Goal: Task Accomplishment & Management: Complete application form

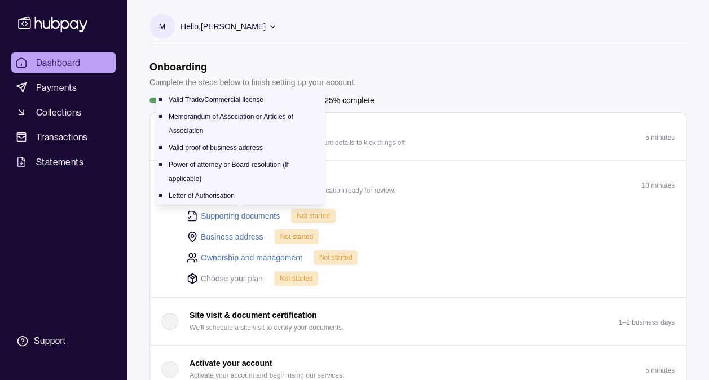
click at [249, 215] on link "Supporting documents" at bounding box center [240, 216] width 79 height 12
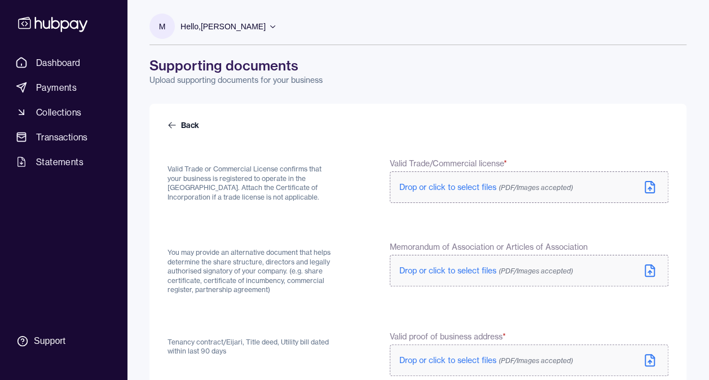
click at [463, 189] on span "Drop or click to select files (PDF/Images accepted)" at bounding box center [486, 187] width 174 height 10
click at [458, 183] on span "Drop or click to select files (PDF/Images accepted)" at bounding box center [486, 187] width 174 height 10
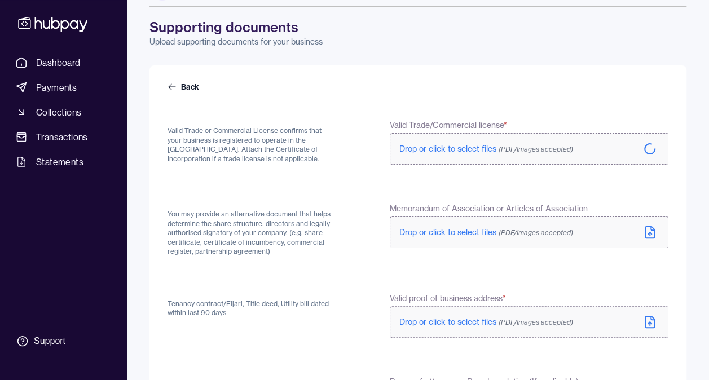
scroll to position [56, 0]
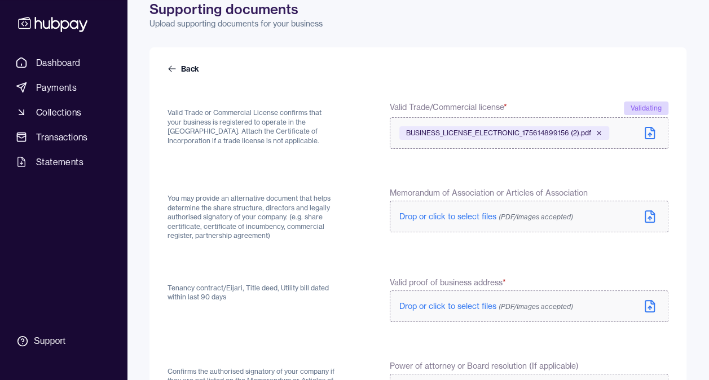
click at [456, 218] on span "Drop or click to select files (PDF/Images accepted)" at bounding box center [486, 216] width 174 height 10
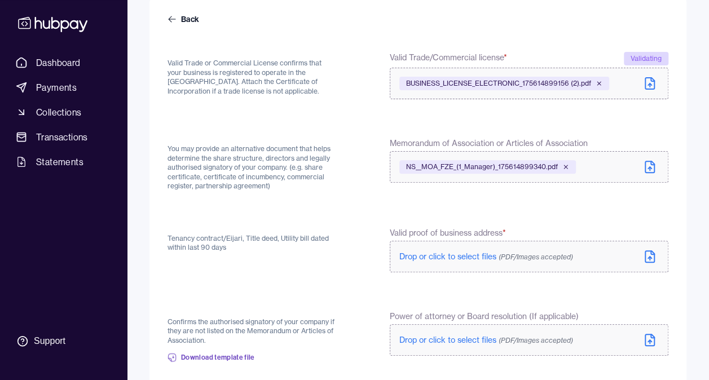
scroll to position [169, 0]
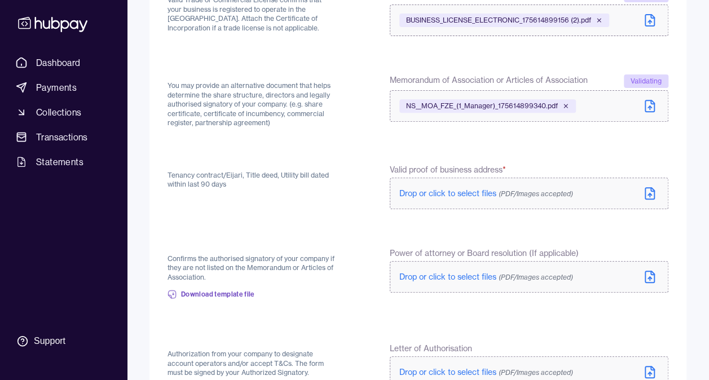
click at [488, 188] on span "Drop or click to select files (PDF/Images accepted)" at bounding box center [486, 193] width 174 height 10
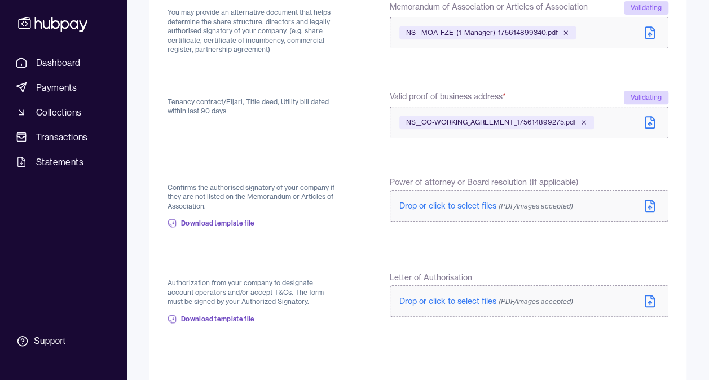
scroll to position [282, 0]
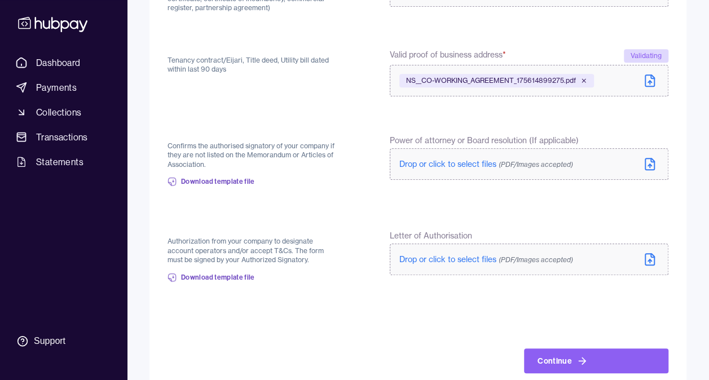
click at [441, 262] on span "Drop or click to select files (PDF/Images accepted)" at bounding box center [486, 259] width 174 height 10
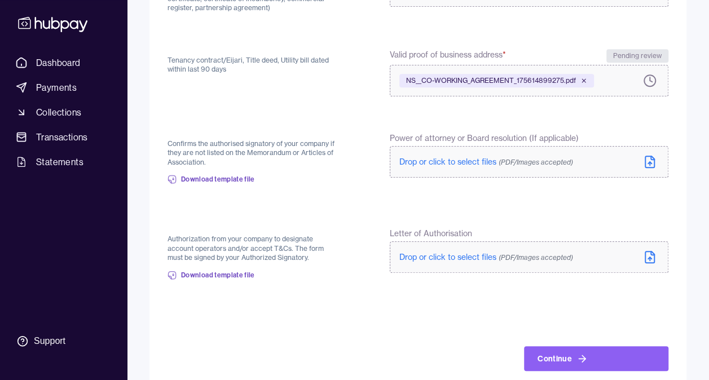
click at [471, 259] on span "Drop or click to select files (PDF/Images accepted)" at bounding box center [486, 257] width 174 height 10
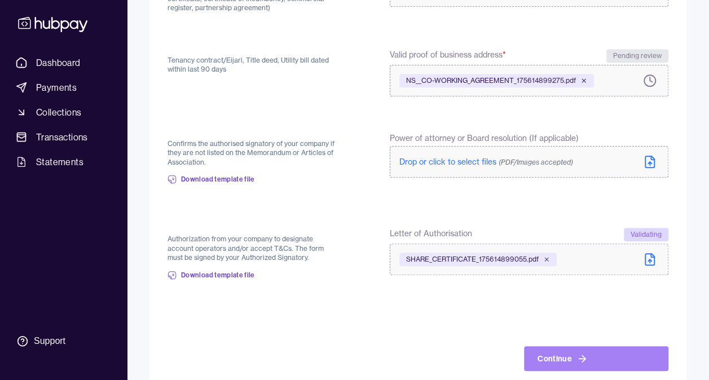
click at [569, 357] on button "Continue" at bounding box center [596, 358] width 144 height 25
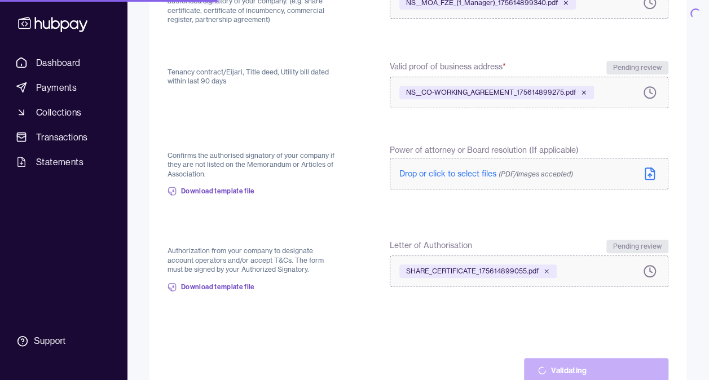
scroll to position [0, 0]
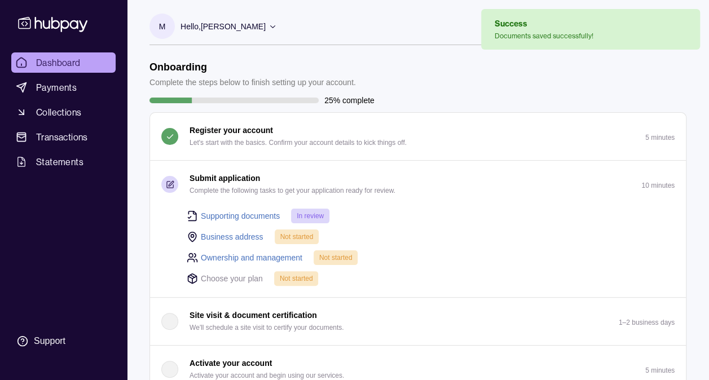
drag, startPoint x: 313, startPoint y: 28, endPoint x: 303, endPoint y: 28, distance: 9.6
click at [312, 28] on section "M Hello, Mansoor Abdullah Alkatheri nook Account Terms and conditions Privacy p…" at bounding box center [417, 30] width 537 height 32
click at [277, 28] on icon at bounding box center [272, 26] width 8 height 8
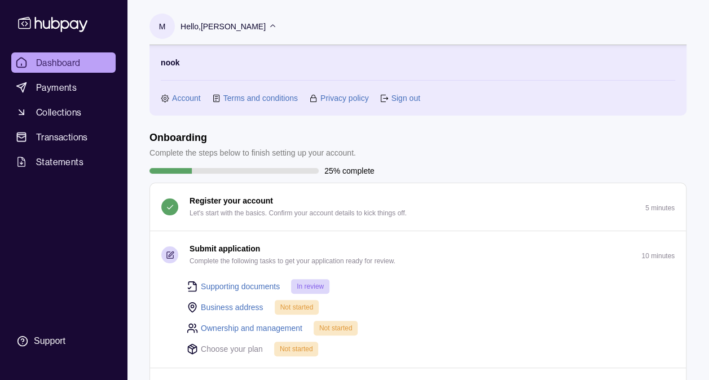
click at [277, 25] on icon at bounding box center [272, 26] width 8 height 8
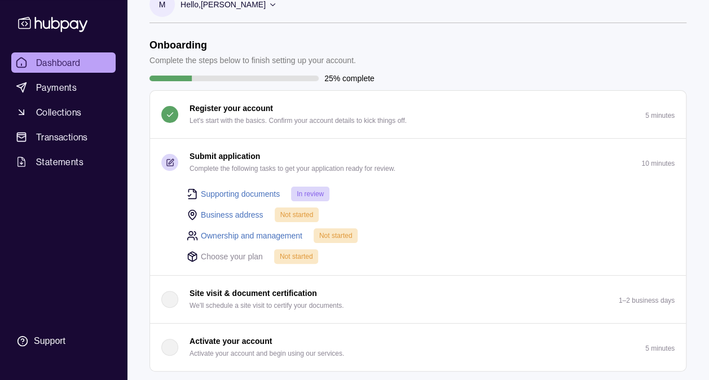
scroll to position [56, 0]
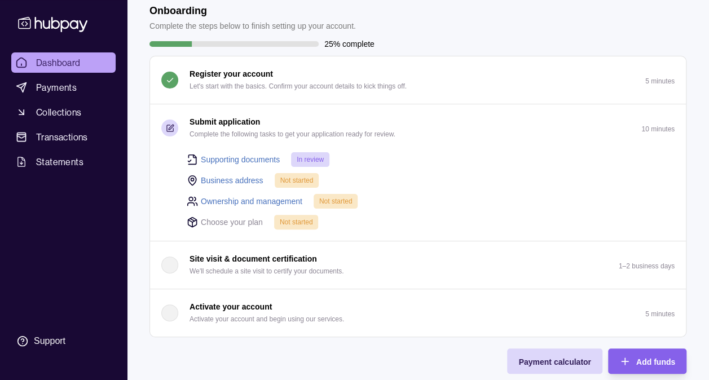
click at [244, 181] on link "Business address" at bounding box center [232, 180] width 63 height 12
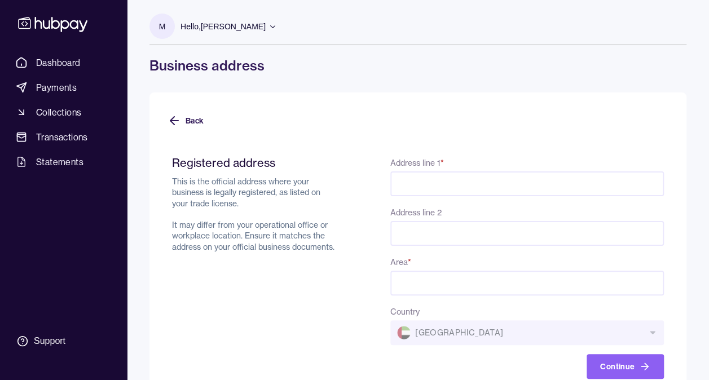
click at [431, 182] on input "Address line 1 *" at bounding box center [526, 183] width 273 height 25
type input "**********"
type input "********"
type input "*******"
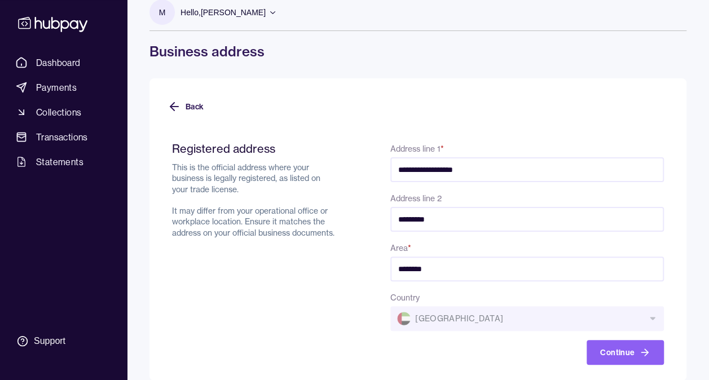
scroll to position [28, 0]
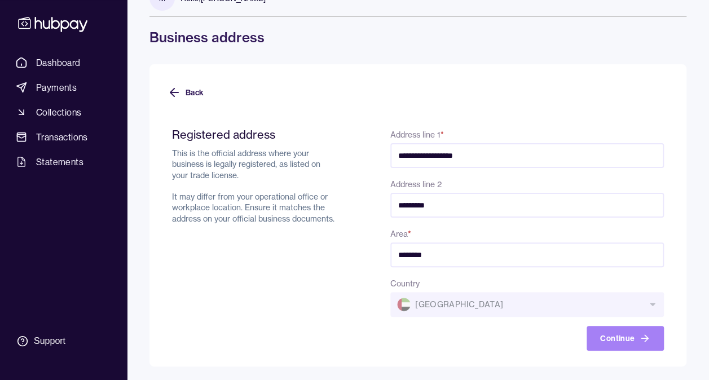
click at [614, 342] on button "Continue" at bounding box center [624, 338] width 77 height 25
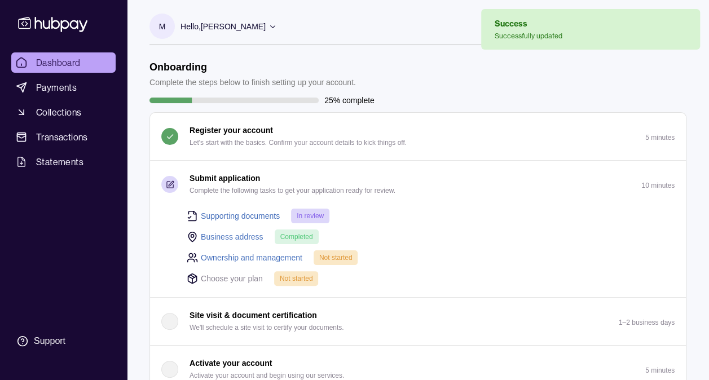
click at [244, 258] on link "Ownership and management" at bounding box center [251, 257] width 101 height 12
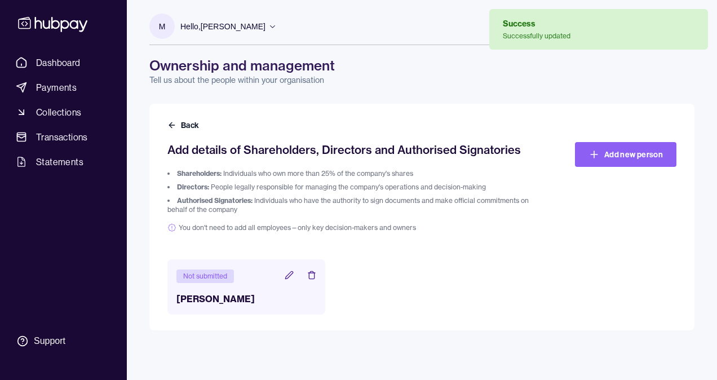
click at [289, 276] on icon at bounding box center [289, 275] width 9 height 9
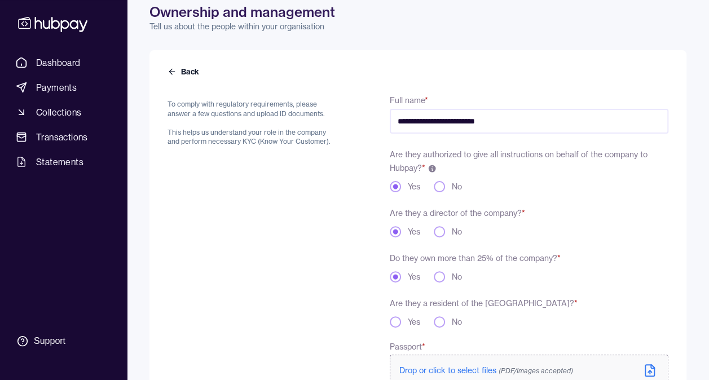
scroll to position [169, 0]
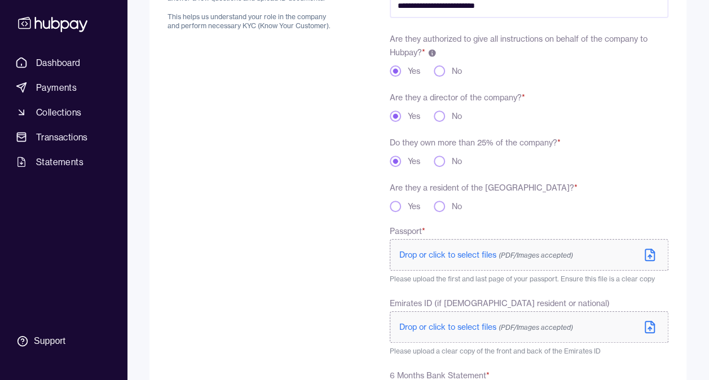
click at [441, 204] on button "No" at bounding box center [439, 206] width 11 height 11
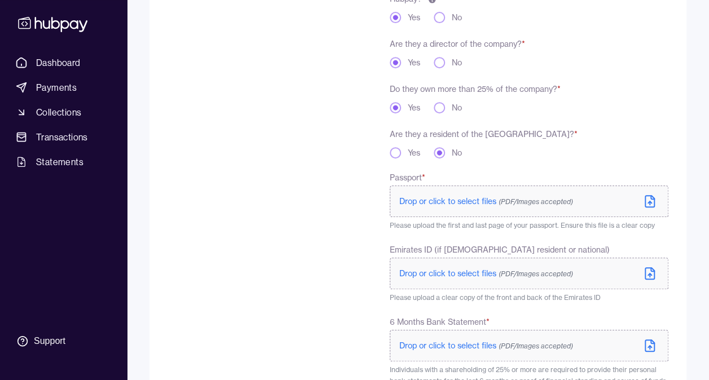
scroll to position [338, 0]
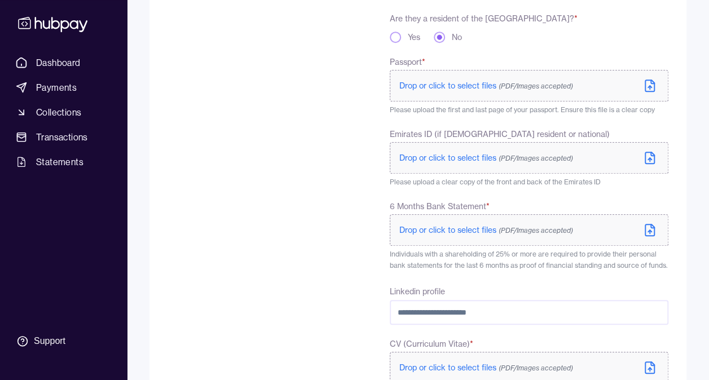
click at [452, 88] on span "Drop or click to select files (PDF/Images accepted)" at bounding box center [486, 86] width 174 height 10
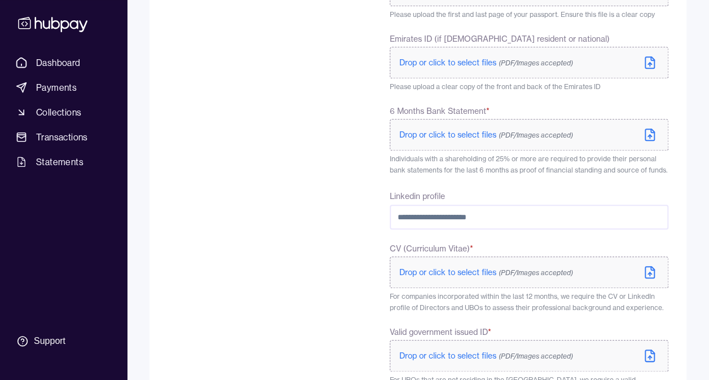
scroll to position [451, 0]
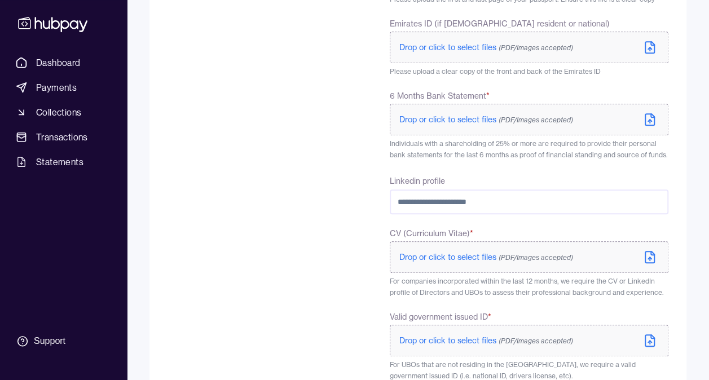
click at [472, 121] on span "Drop or click to select files (PDF/Images accepted)" at bounding box center [486, 119] width 174 height 10
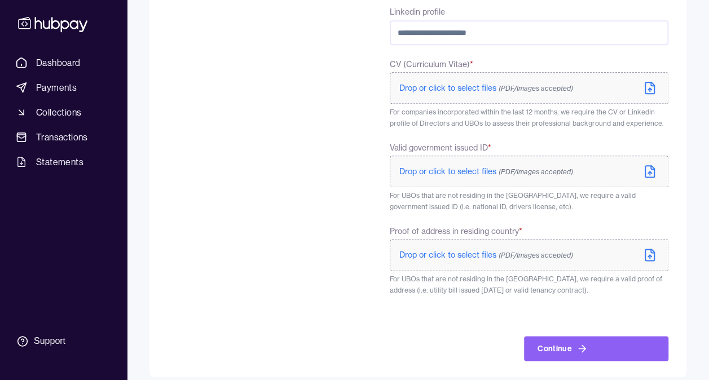
scroll to position [633, 0]
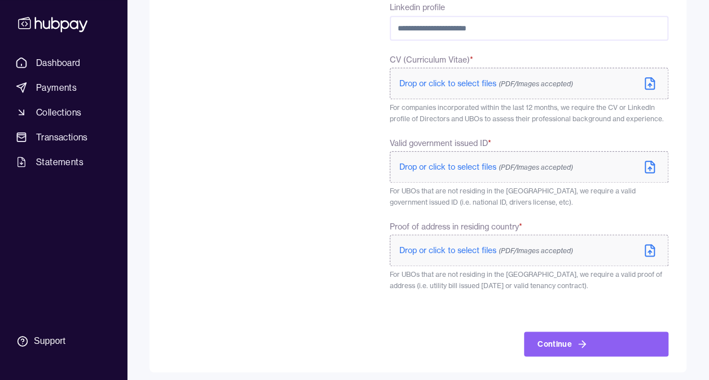
click at [467, 162] on span "Drop or click to select files (PDF/Images accepted)" at bounding box center [486, 167] width 174 height 10
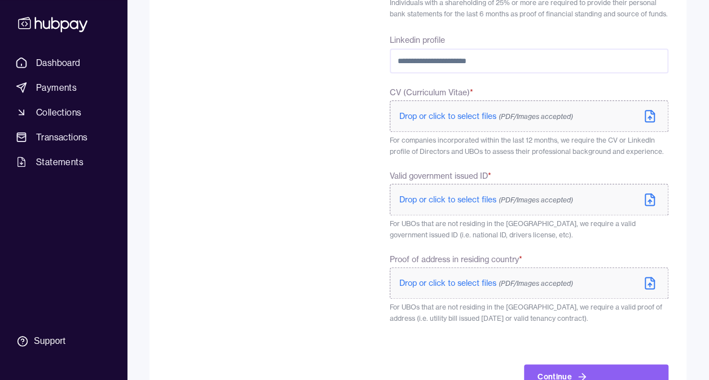
scroll to position [576, 0]
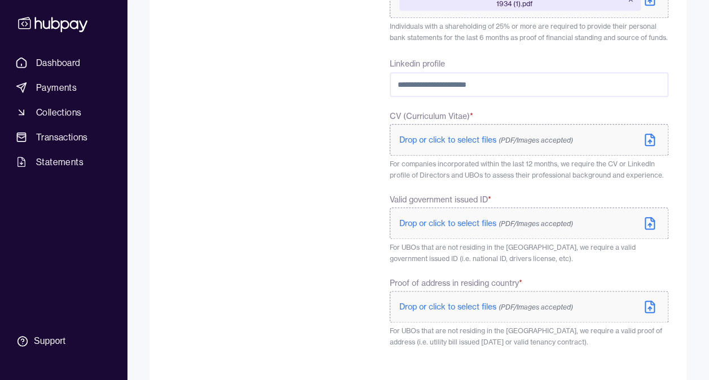
click at [451, 218] on span "Drop or click to select files (PDF/Images accepted)" at bounding box center [486, 223] width 174 height 10
click at [463, 302] on span "Drop or click to select files (PDF/Images accepted)" at bounding box center [486, 307] width 174 height 10
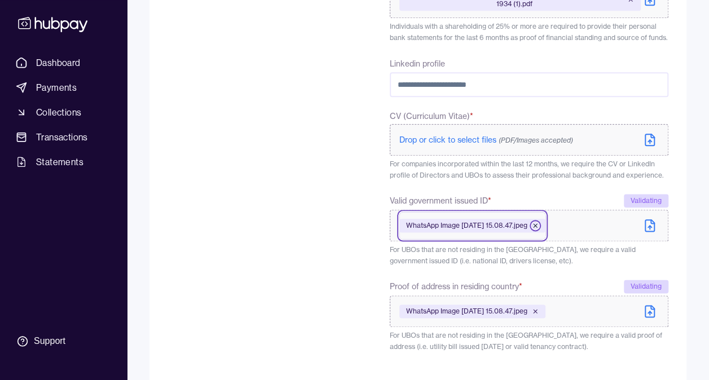
click at [537, 224] on icon at bounding box center [534, 225] width 3 height 3
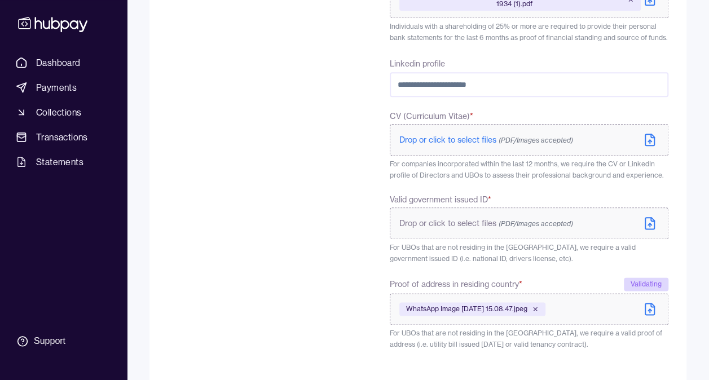
click at [488, 218] on span "Drop or click to select files (PDF/Images accepted)" at bounding box center [486, 223] width 174 height 10
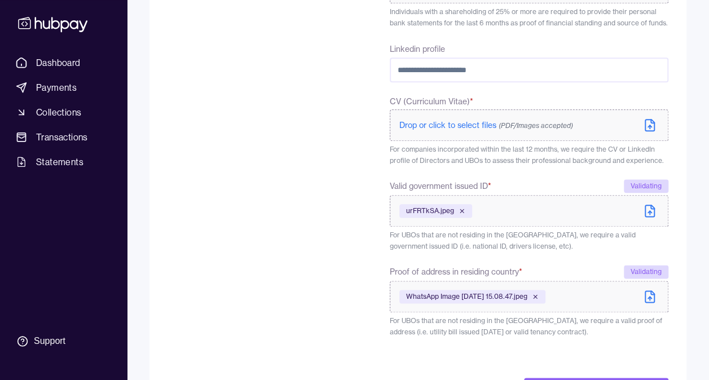
scroll to position [524, 0]
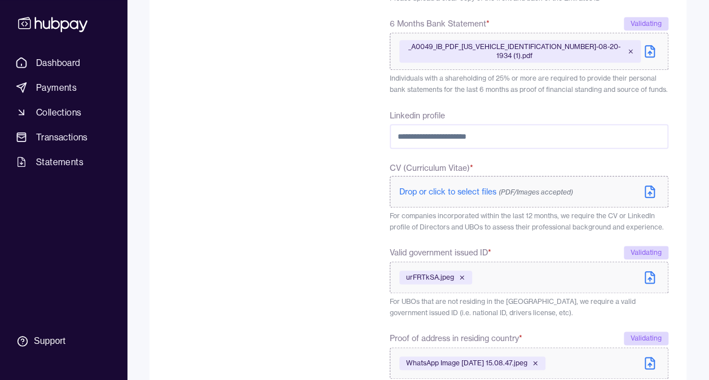
click at [516, 134] on input "Linkedin profile" at bounding box center [529, 136] width 278 height 25
paste input "**********"
type input "**********"
click at [276, 154] on div "To comply with regulatory requirements, please answer a few questions and uploa…" at bounding box center [251, 45] width 168 height 847
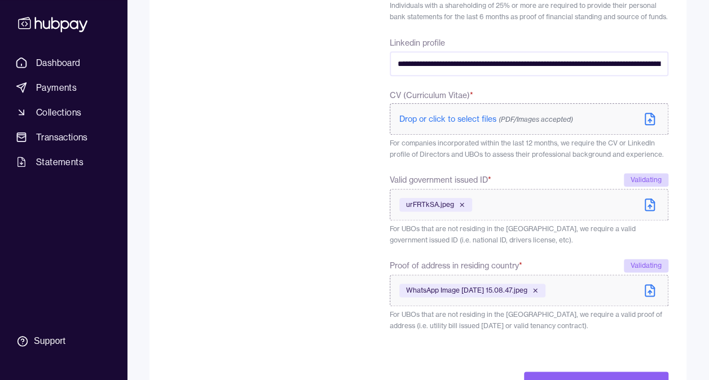
scroll to position [524, 0]
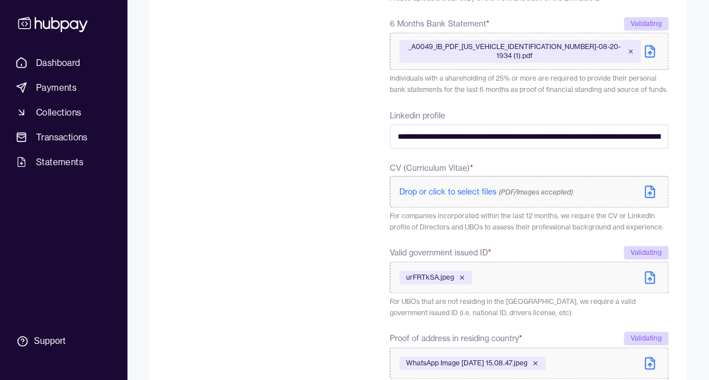
click at [478, 187] on span "Drop or click to select files (PDF/Images accepted)" at bounding box center [486, 192] width 174 height 10
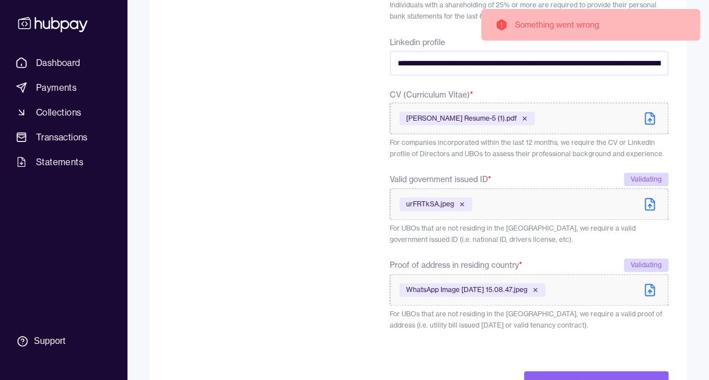
scroll to position [637, 0]
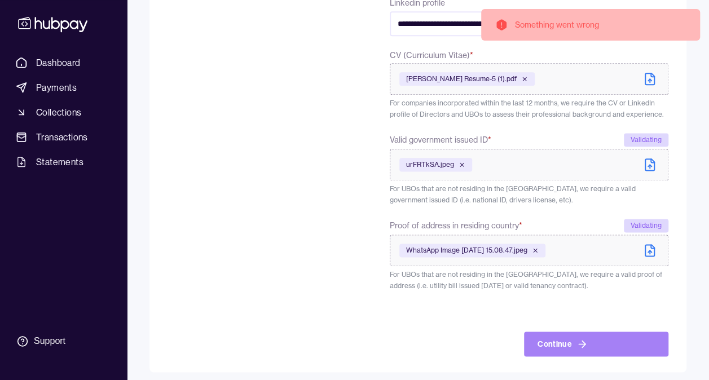
click at [576, 338] on icon "submit" at bounding box center [581, 343] width 11 height 11
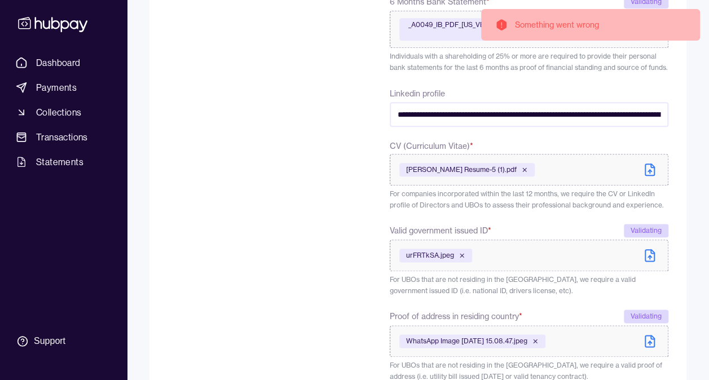
scroll to position [355, 0]
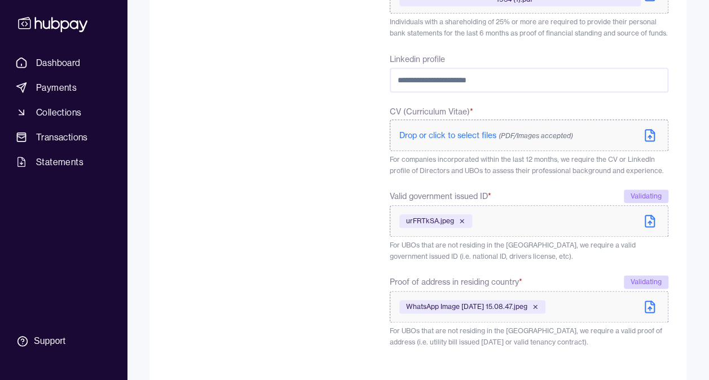
scroll to position [637, 0]
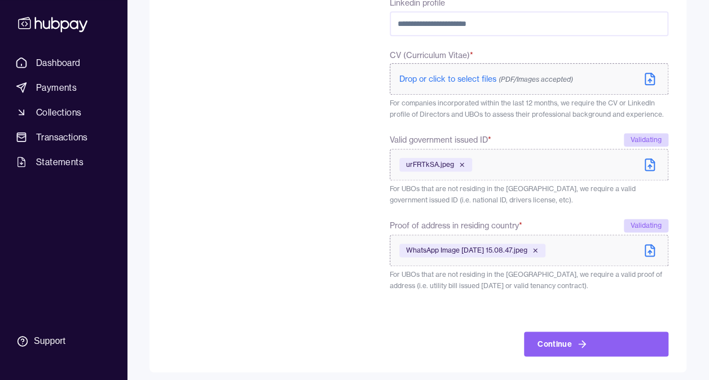
click at [465, 74] on span "Drop or click to select files (PDF/Images accepted)" at bounding box center [486, 79] width 174 height 10
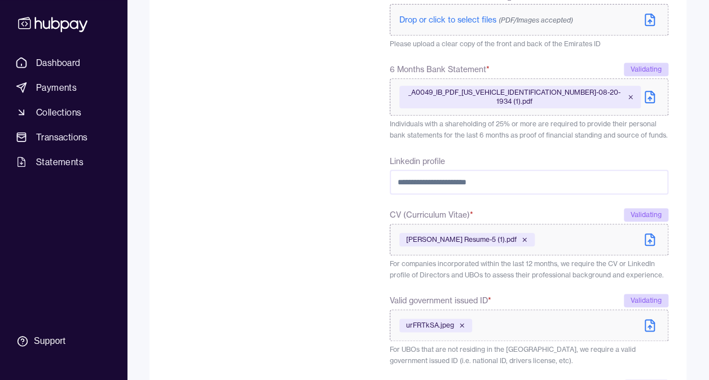
scroll to position [639, 0]
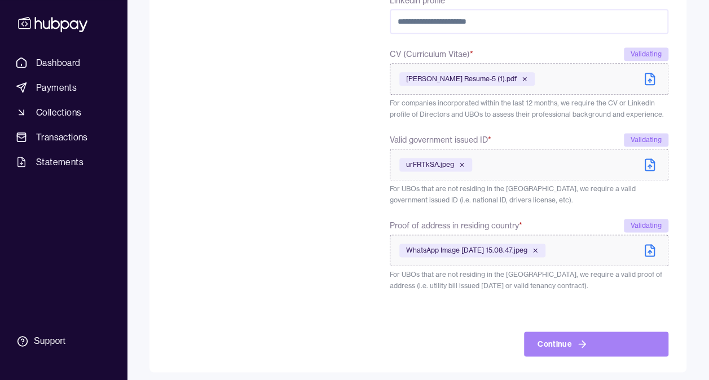
click at [602, 335] on button "Continue" at bounding box center [596, 343] width 144 height 25
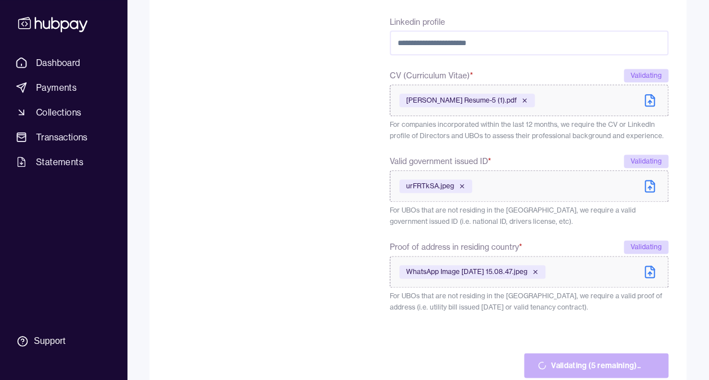
scroll to position [664, 0]
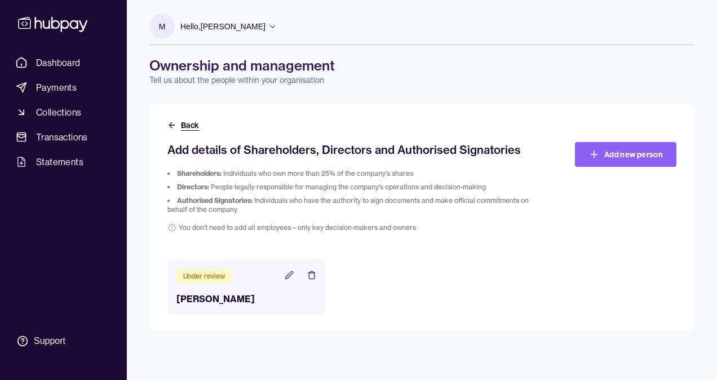
click at [187, 128] on button "Back" at bounding box center [184, 125] width 34 height 11
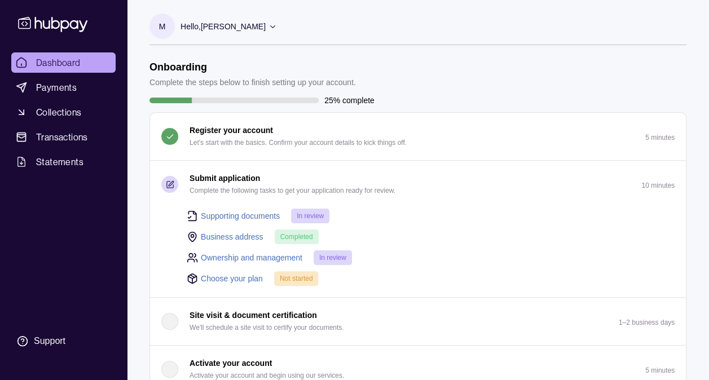
click at [238, 275] on link "Choose your plan" at bounding box center [232, 278] width 62 height 12
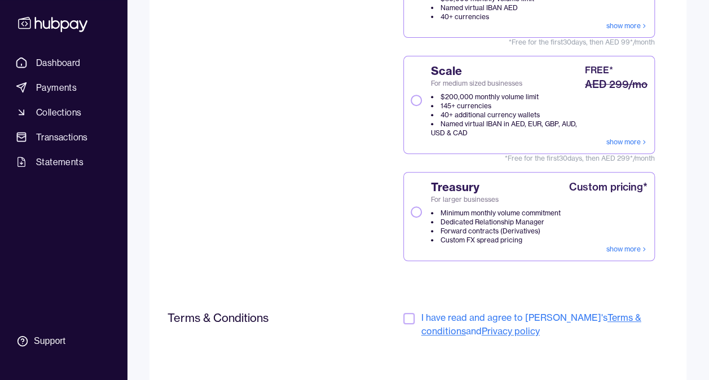
scroll to position [278, 0]
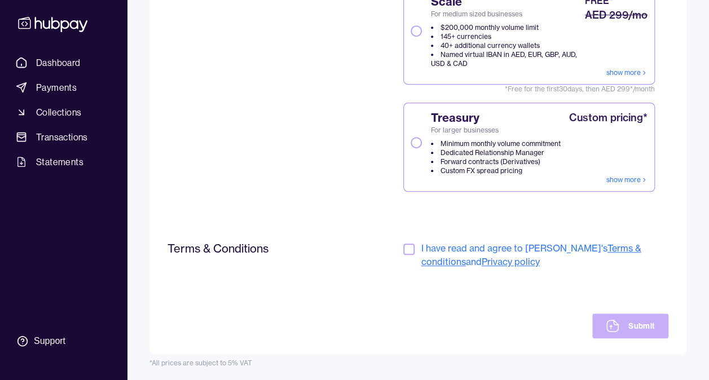
click at [410, 258] on div at bounding box center [410, 254] width 14 height 27
click at [409, 246] on button "button" at bounding box center [408, 249] width 11 height 11
click at [634, 322] on button "Submit" at bounding box center [630, 325] width 76 height 25
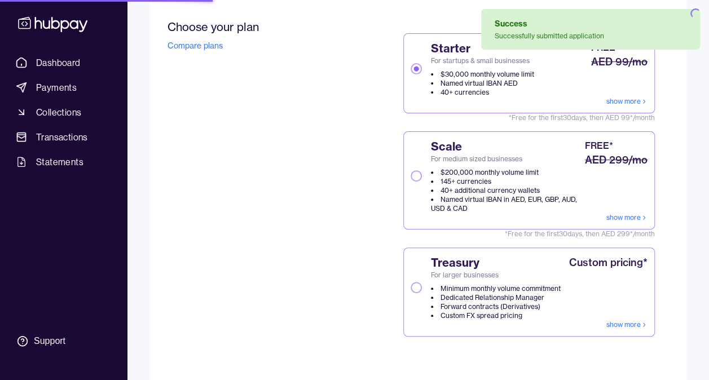
scroll to position [0, 0]
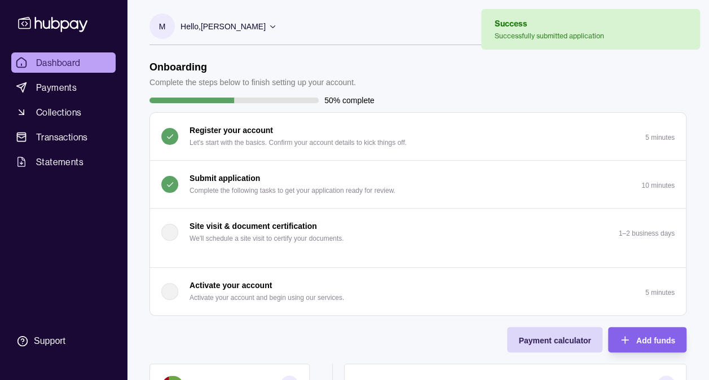
click at [275, 26] on icon at bounding box center [272, 26] width 5 height 3
